Goal: Information Seeking & Learning: Learn about a topic

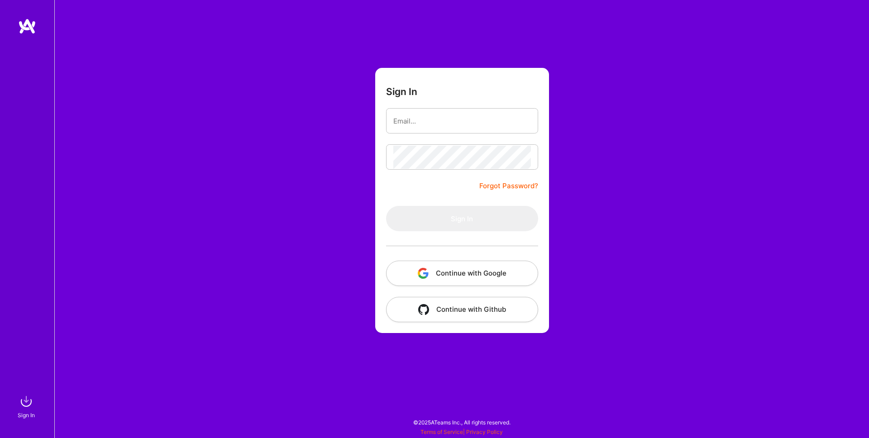
click at [416, 274] on button "Continue with Google" at bounding box center [462, 273] width 152 height 25
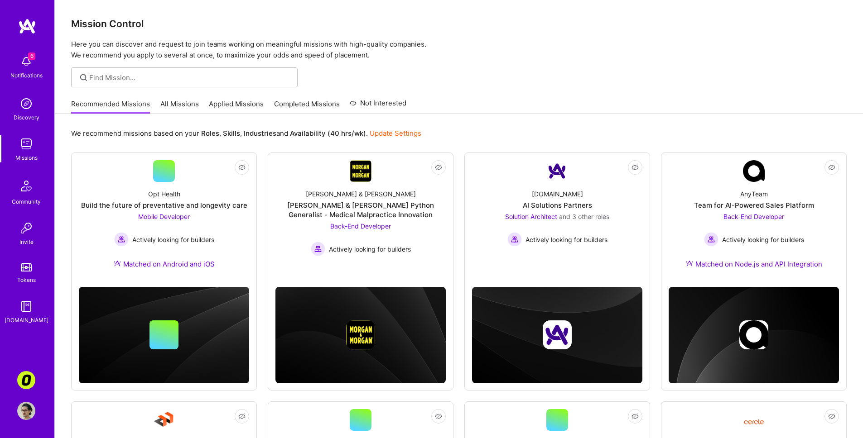
click at [188, 105] on link "All Missions" at bounding box center [179, 106] width 38 height 15
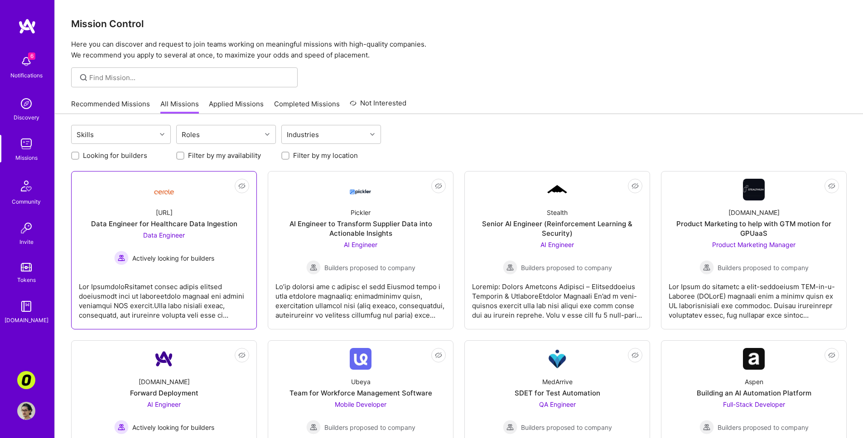
click at [194, 272] on link "Not Interested [URL] Data Engineer for Healthcare Data Ingestion Data Engineer …" at bounding box center [164, 250] width 170 height 143
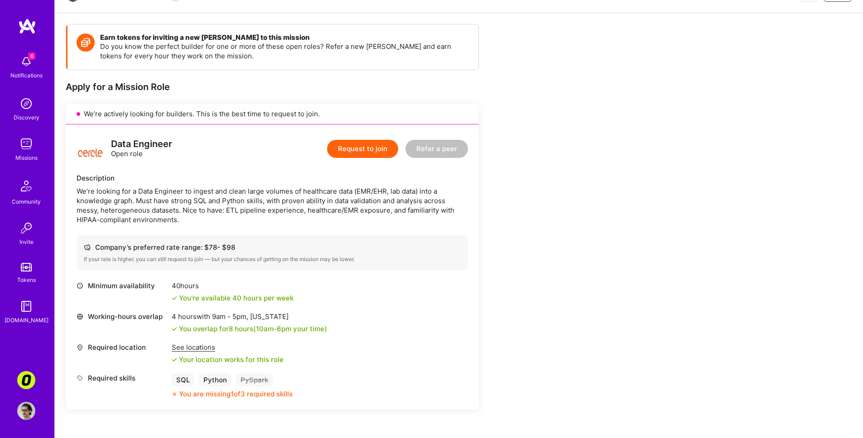
scroll to position [108, 0]
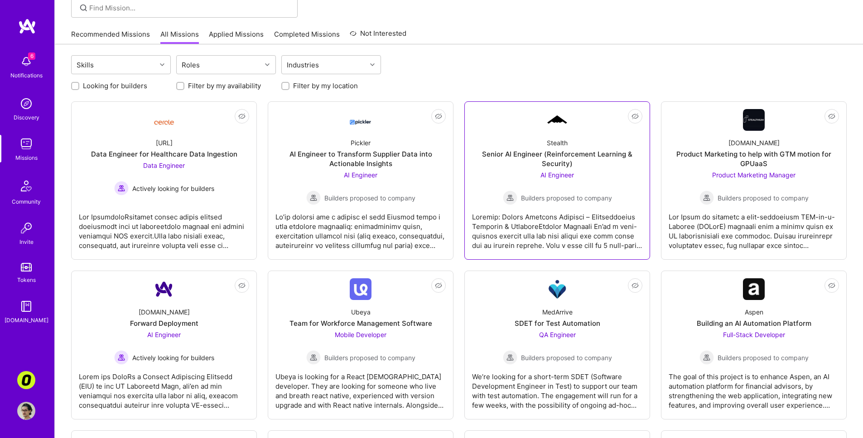
scroll to position [291, 0]
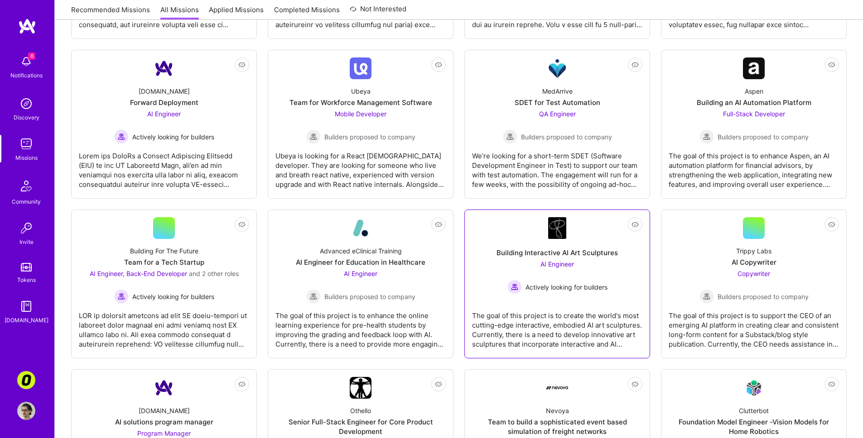
click at [466, 212] on div "Not Interested Building Interactive AI Art Sculptures AI Engineer Actively look…" at bounding box center [557, 284] width 186 height 149
click at [468, 244] on div "Not Interested Building Interactive AI Art Sculptures AI Engineer Actively look…" at bounding box center [557, 284] width 186 height 149
click at [533, 261] on div "AI Engineer Actively looking for builders" at bounding box center [557, 276] width 100 height 35
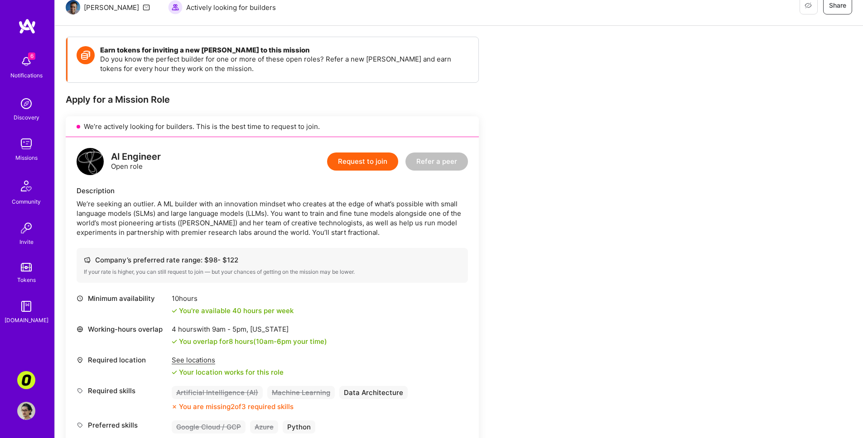
scroll to position [132, 0]
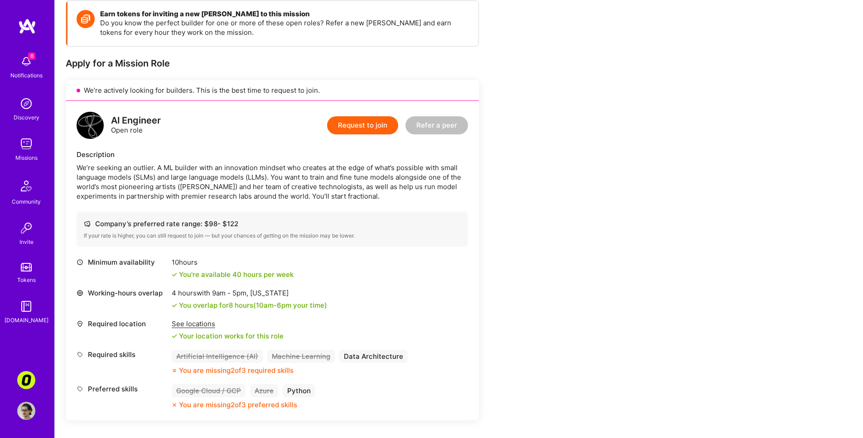
click at [557, 191] on div "Earn tokens for inviting a new [PERSON_NAME] to this mission Do you know the pe…" at bounding box center [337, 421] width 543 height 842
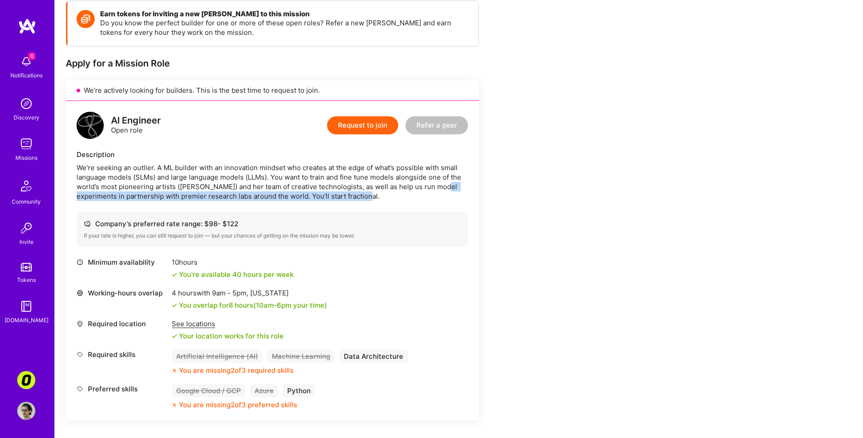
drag, startPoint x: 557, startPoint y: 191, endPoint x: 465, endPoint y: 217, distance: 96.3
click at [479, 214] on div "Earn tokens for inviting a new [PERSON_NAME] to this mission Do you know the pe…" at bounding box center [337, 421] width 543 height 842
